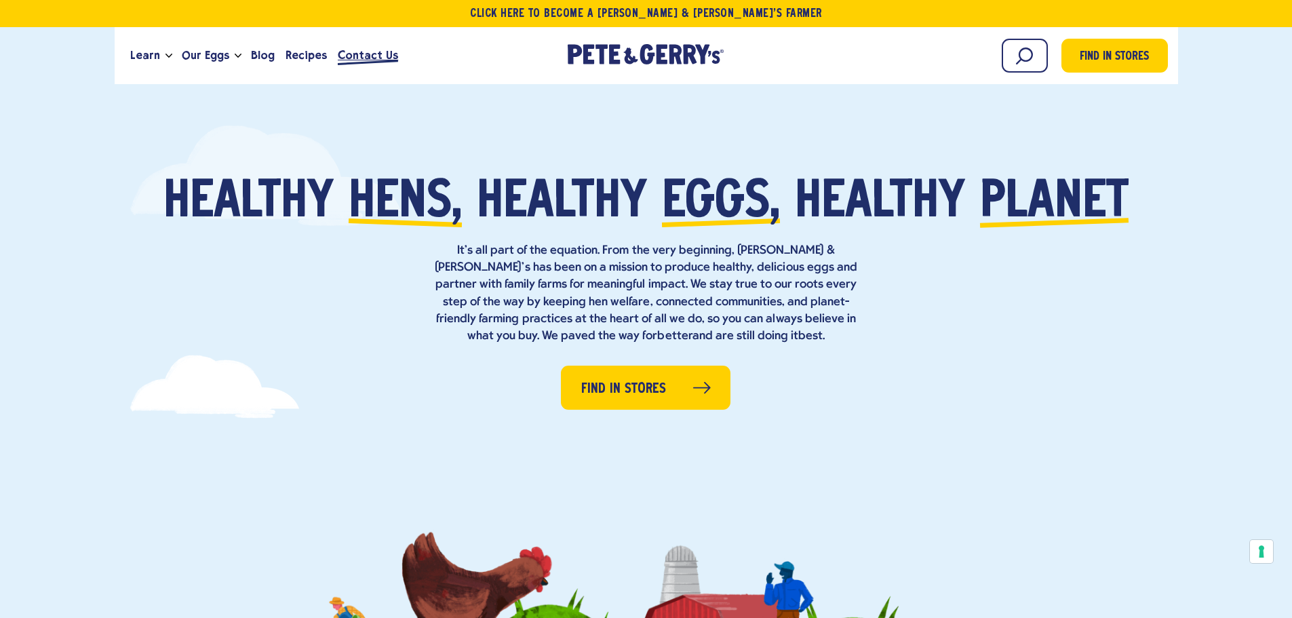
click at [374, 59] on span "Contact Us" at bounding box center [368, 55] width 60 height 17
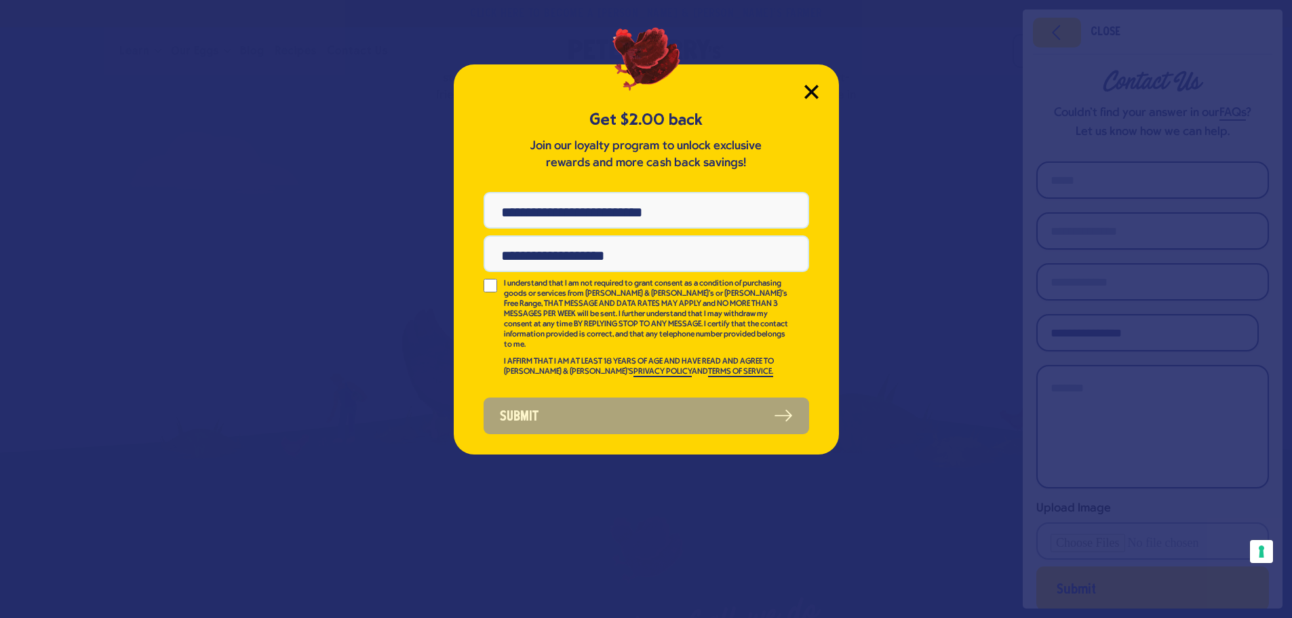
click at [817, 95] on icon "Close Modal" at bounding box center [812, 92] width 14 height 14
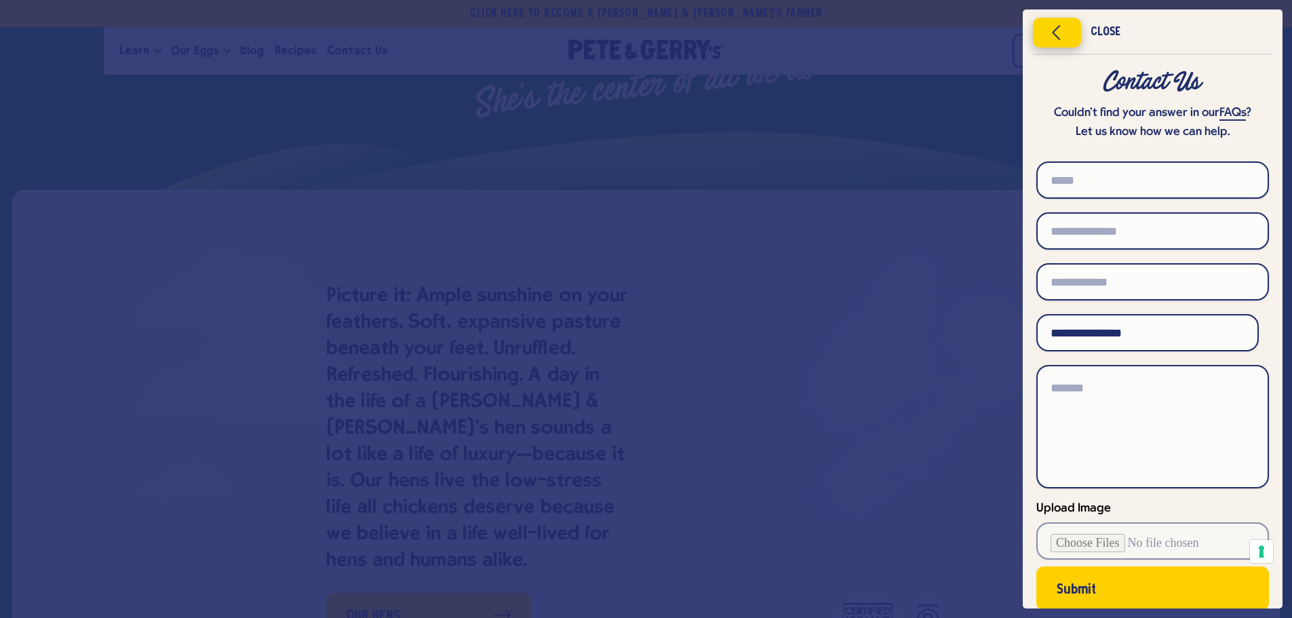
click at [1068, 33] on icon "Close menu" at bounding box center [1057, 32] width 35 height 20
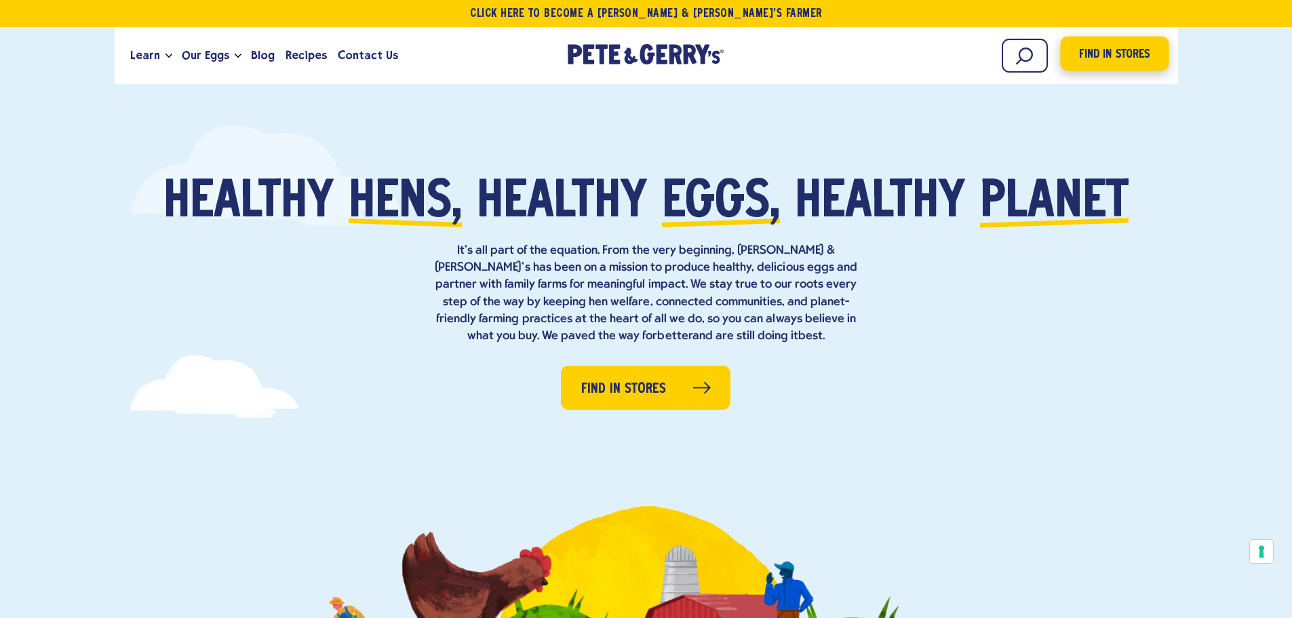
click at [1100, 59] on span "Find in Stores" at bounding box center [1114, 54] width 71 height 18
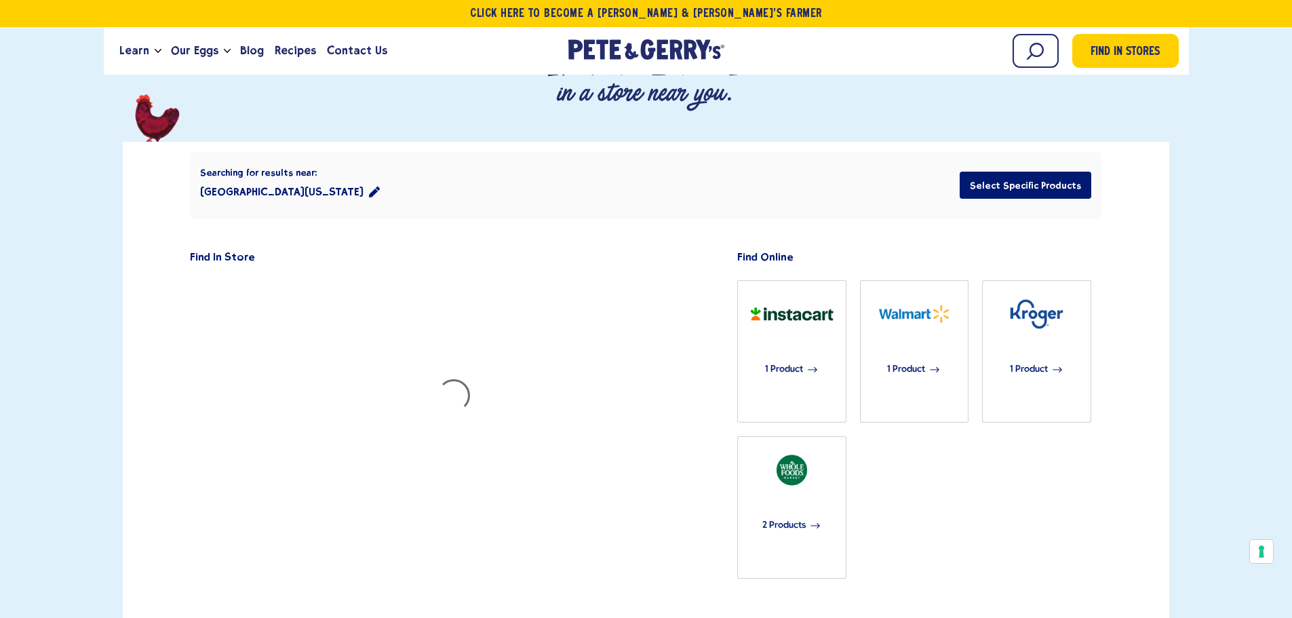
scroll to position [263, 0]
